Goal: Check status: Check status

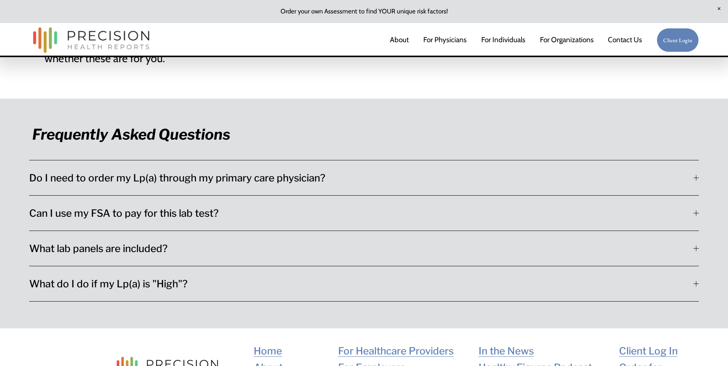
scroll to position [2225, 0]
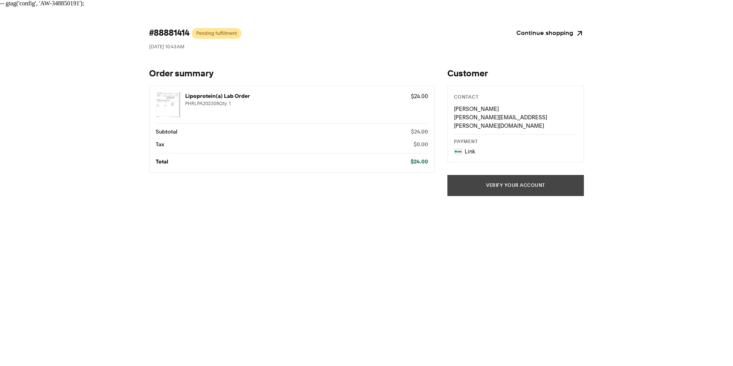
click at [506, 175] on button "Verify your account" at bounding box center [516, 185] width 137 height 21
